Goal: Task Accomplishment & Management: Use online tool/utility

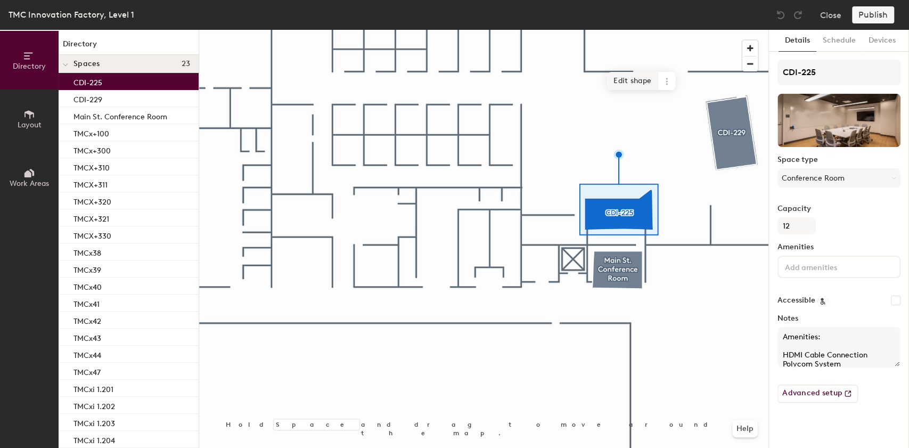
click at [623, 81] on span "Edit shape" at bounding box center [632, 81] width 51 height 18
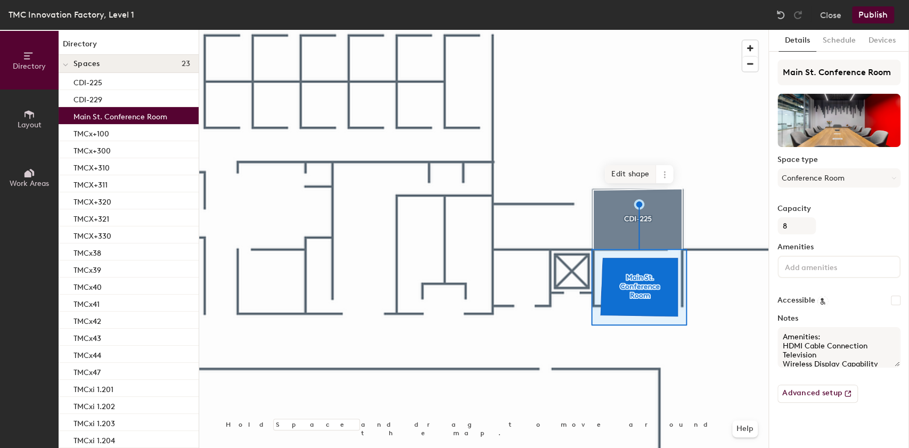
click at [634, 179] on span "Edit shape" at bounding box center [630, 174] width 51 height 18
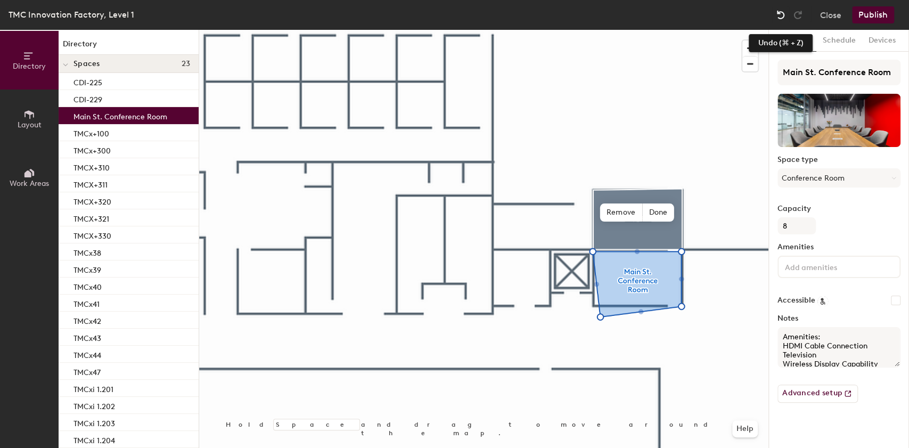
click at [782, 15] on img at bounding box center [780, 15] width 11 height 11
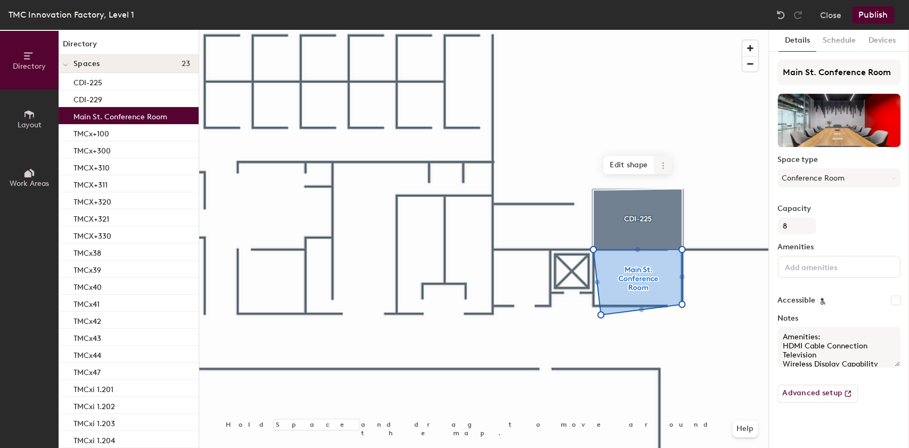
drag, startPoint x: 629, startPoint y: 162, endPoint x: 622, endPoint y: 216, distance: 54.8
click at [629, 162] on span "Edit shape" at bounding box center [628, 165] width 51 height 18
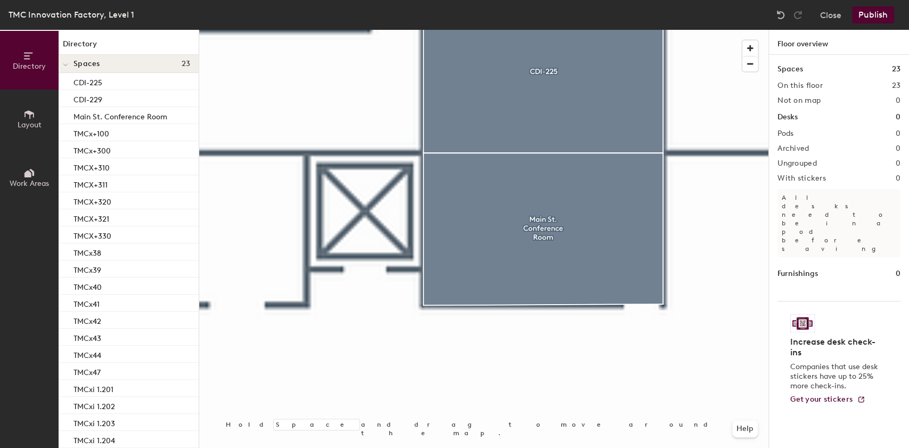
click at [867, 13] on button "Publish" at bounding box center [873, 14] width 42 height 17
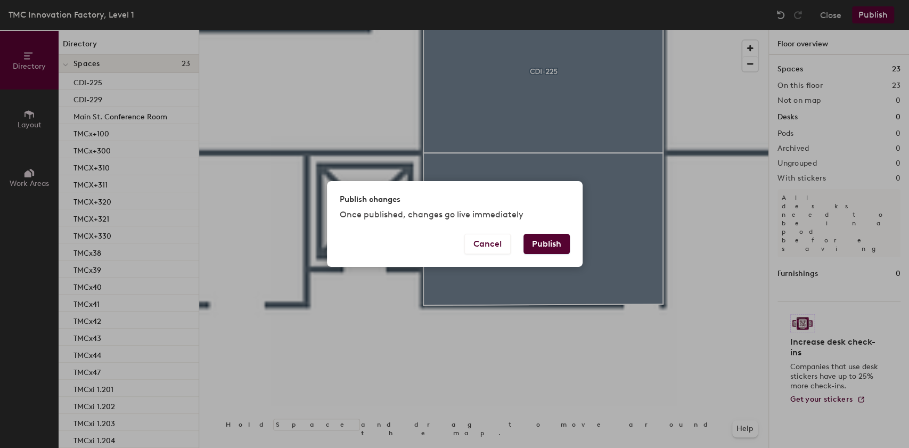
click at [530, 244] on button "Publish" at bounding box center [546, 244] width 46 height 20
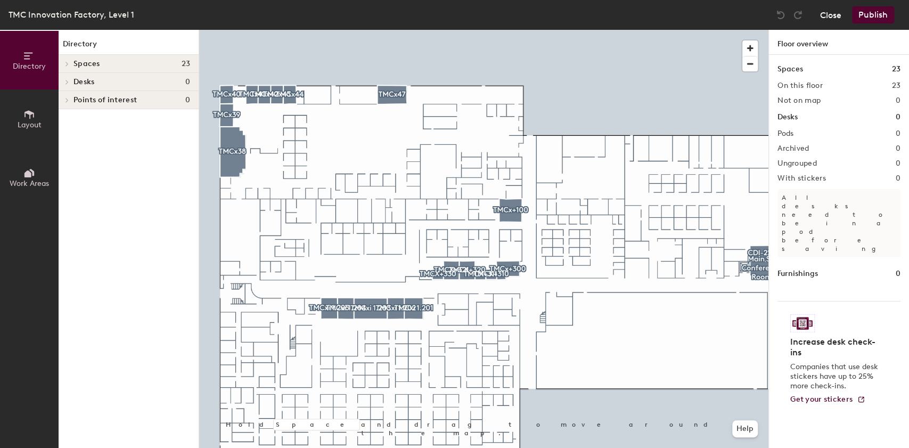
click at [832, 14] on button "Close" at bounding box center [830, 14] width 21 height 17
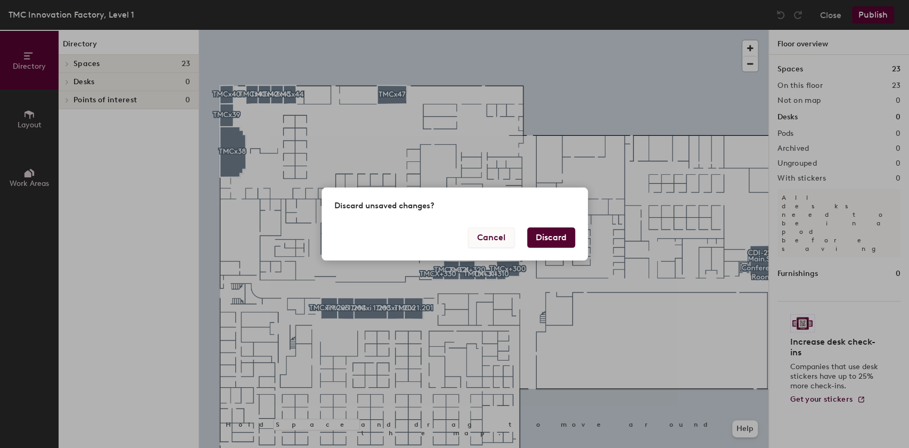
click at [503, 236] on button "Cancel" at bounding box center [491, 237] width 46 height 20
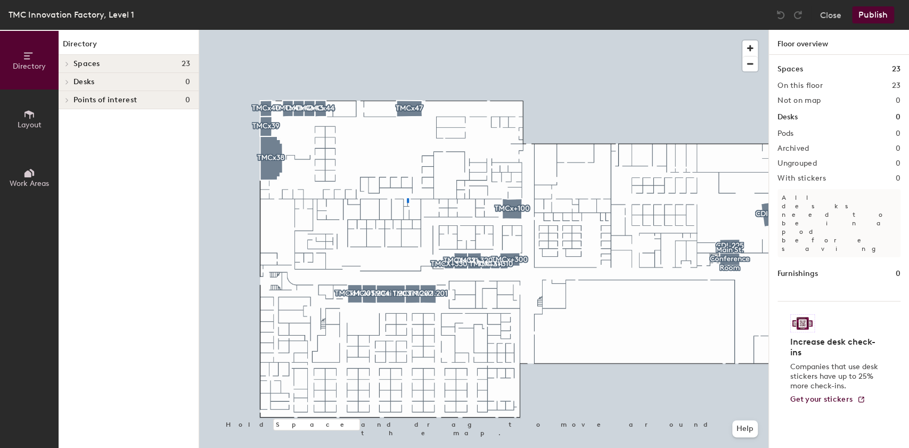
click at [408, 30] on div at bounding box center [483, 30] width 569 height 0
click at [830, 15] on button "Close" at bounding box center [830, 14] width 21 height 17
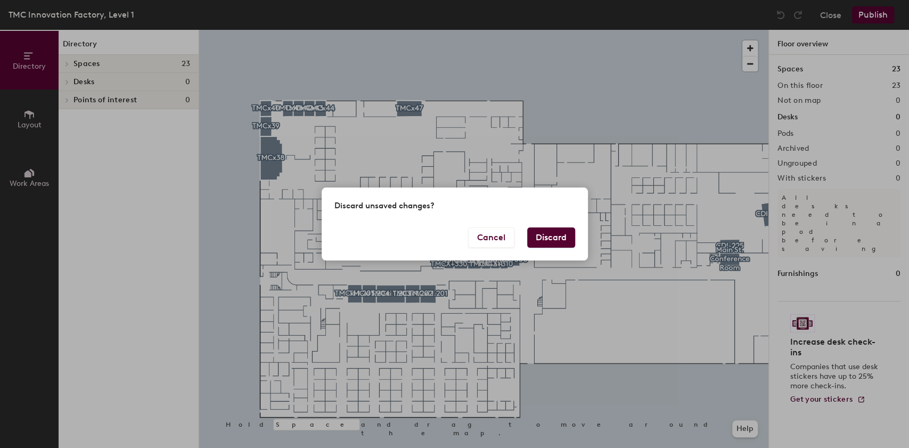
click at [546, 237] on button "Discard" at bounding box center [551, 237] width 48 height 20
